Goal: Ask a question

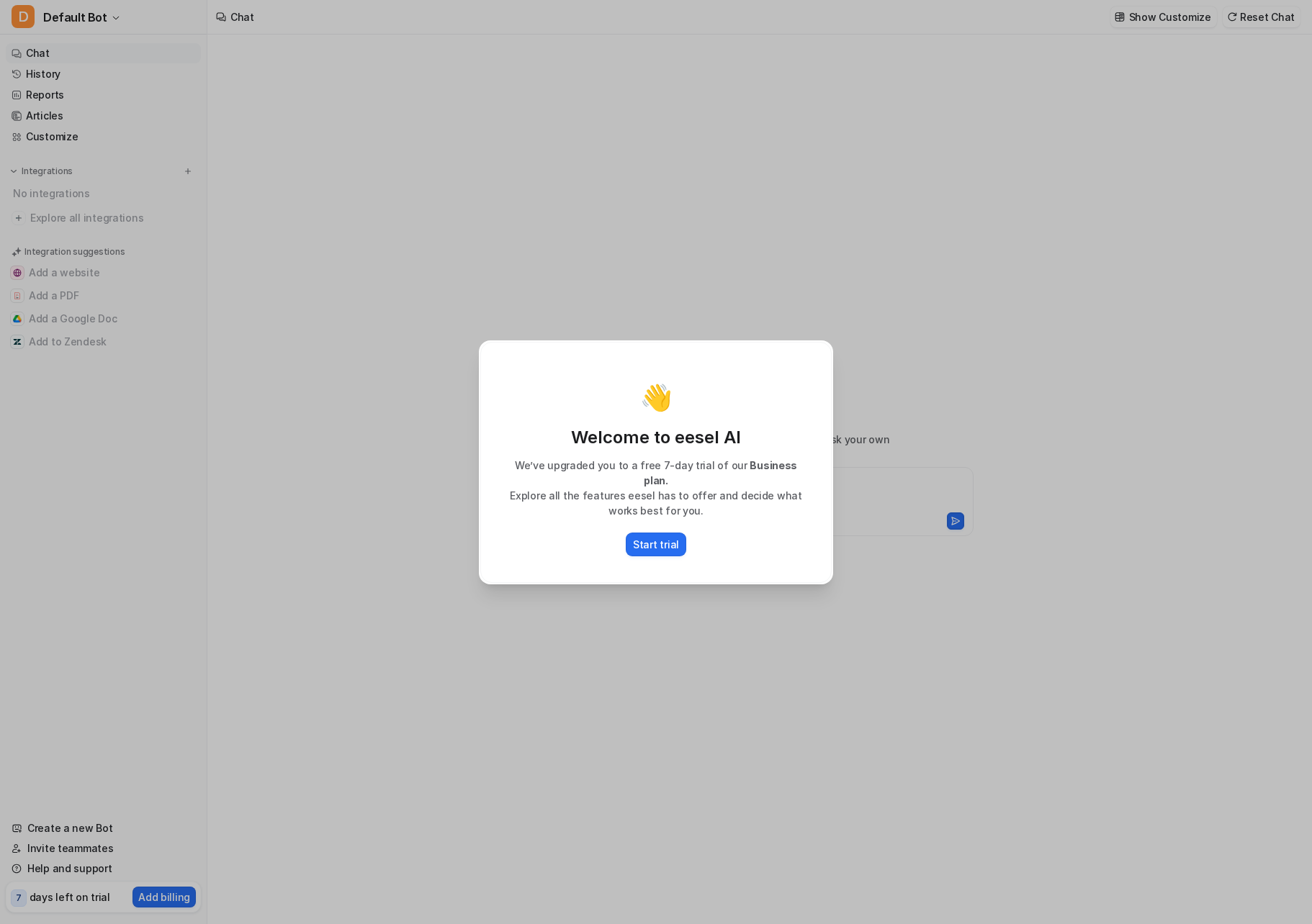
type textarea "**********"
click at [870, 628] on div "👋 Welcome to eesel AI We’ve upgraded you to a free 7-day trial of our Business …" at bounding box center [656, 462] width 1312 height 924
